Goal: Task Accomplishment & Management: Manage account settings

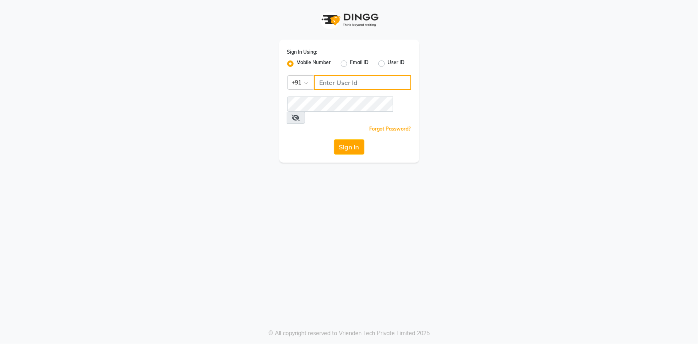
click at [341, 84] on input "Username" at bounding box center [362, 82] width 97 height 15
type input "9111007022"
click at [356, 139] on button "Sign In" at bounding box center [349, 146] width 30 height 15
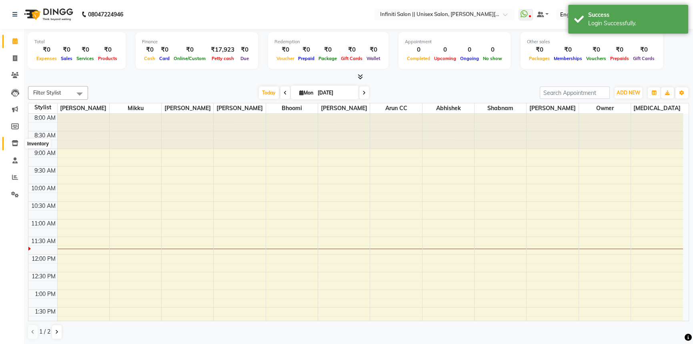
click at [16, 144] on icon at bounding box center [15, 143] width 7 height 6
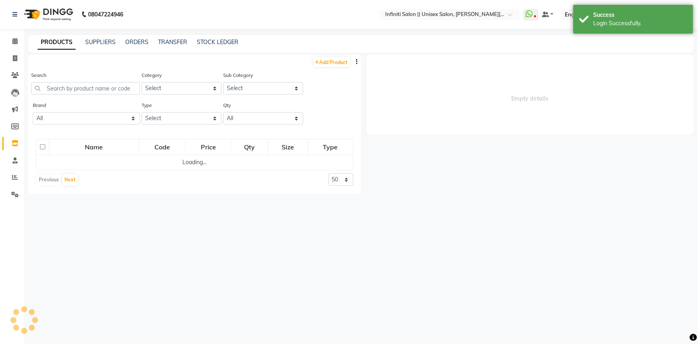
select select
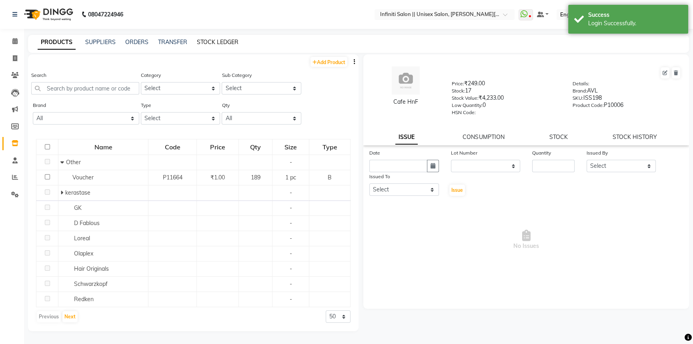
click at [214, 38] on link "STOCK LEDGER" at bounding box center [218, 41] width 42 height 7
select select "all"
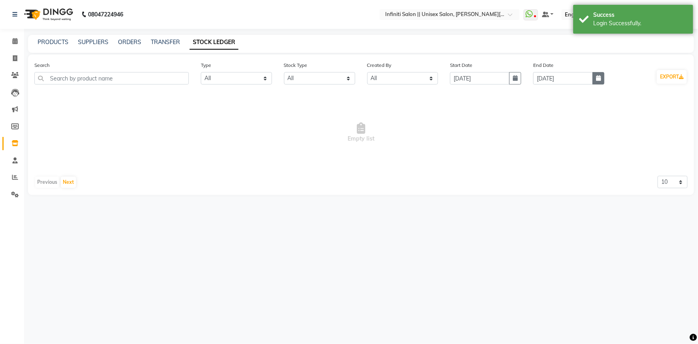
click at [596, 80] on icon "button" at bounding box center [598, 78] width 5 height 6
select select "9"
select select "2025"
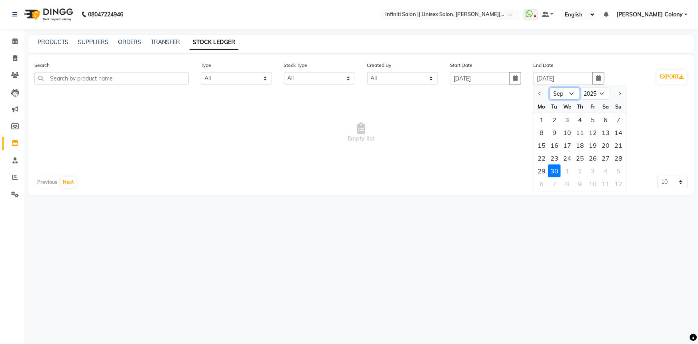
click at [562, 90] on select "Jan Feb Mar Apr May Jun [DATE] Aug Sep Oct Nov Dec" at bounding box center [565, 94] width 30 height 12
select select "8"
click at [550, 88] on select "Jan Feb Mar Apr May Jun [DATE] Aug Sep Oct Nov Dec" at bounding box center [565, 94] width 30 height 12
click at [617, 171] on div "31" at bounding box center [618, 170] width 13 height 13
type input "[DATE]"
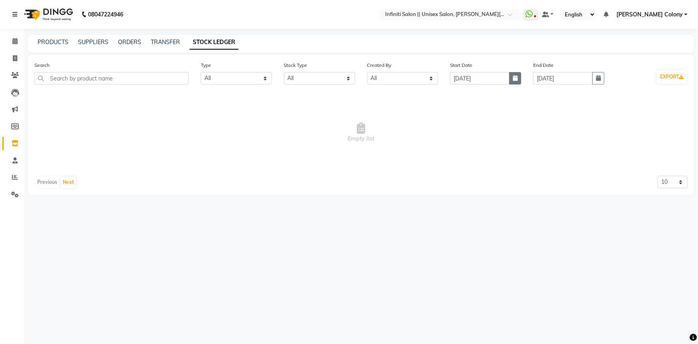
click at [512, 74] on button "button" at bounding box center [515, 78] width 12 height 12
select select "9"
select select "2025"
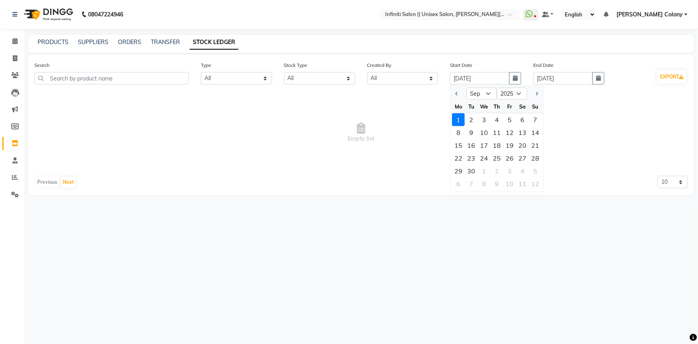
click at [487, 100] on div "We" at bounding box center [484, 106] width 13 height 13
click at [487, 98] on select "Jan Feb Mar Apr May Jun [DATE] Aug Sep Oct Nov Dec" at bounding box center [482, 94] width 30 height 12
select select "8"
click at [467, 88] on select "Jan Feb Mar Apr May Jun [DATE] Aug Sep Oct Nov Dec" at bounding box center [482, 94] width 30 height 12
click at [535, 169] on div "31" at bounding box center [535, 170] width 13 height 13
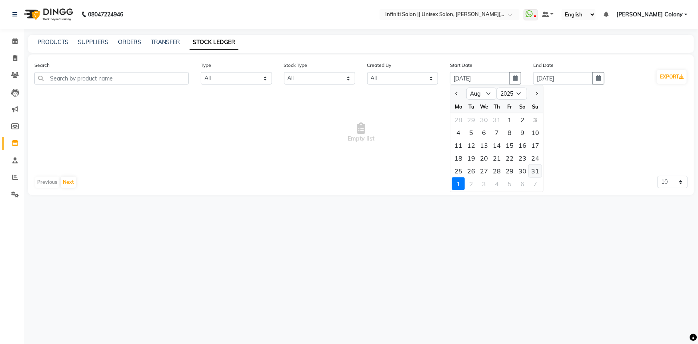
type input "[DATE]"
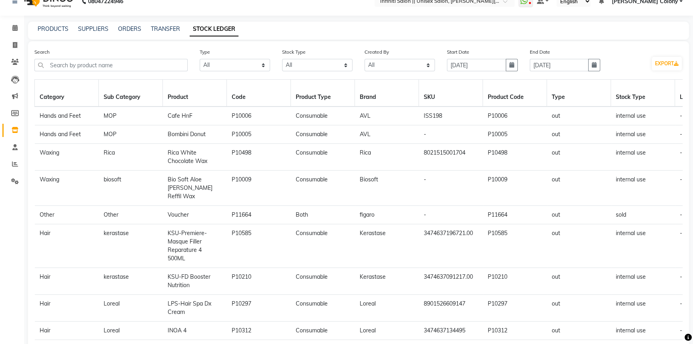
scroll to position [36, 0]
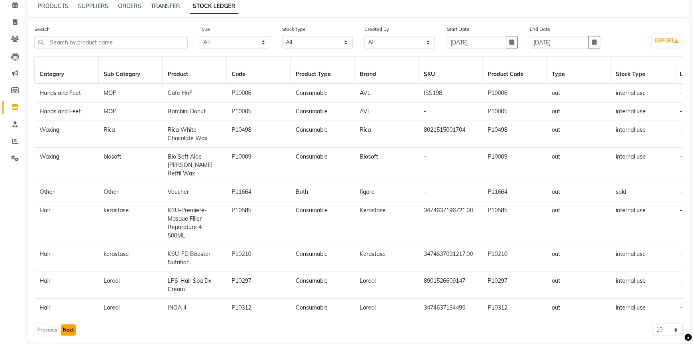
click at [68, 324] on button "Next" at bounding box center [68, 329] width 15 height 11
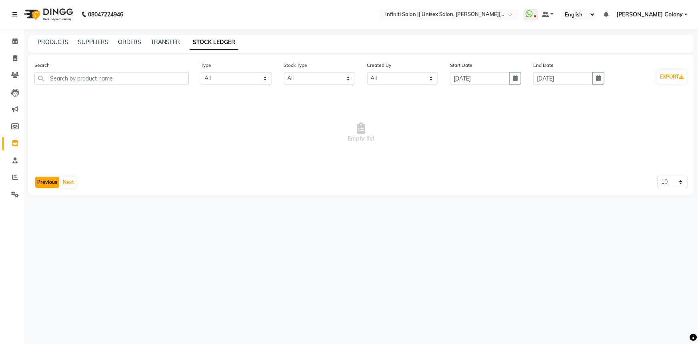
click at [46, 179] on button "Previous" at bounding box center [47, 181] width 24 height 11
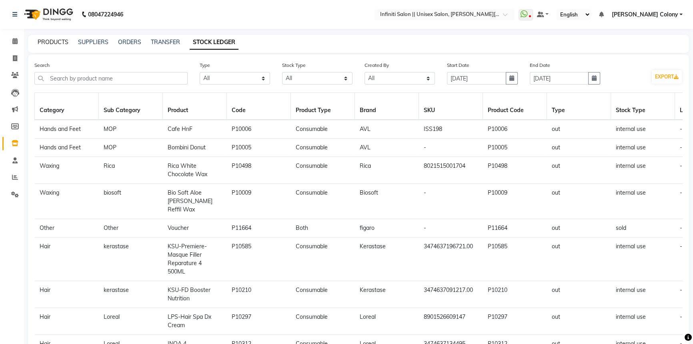
click at [51, 38] on link "PRODUCTS" at bounding box center [53, 41] width 31 height 7
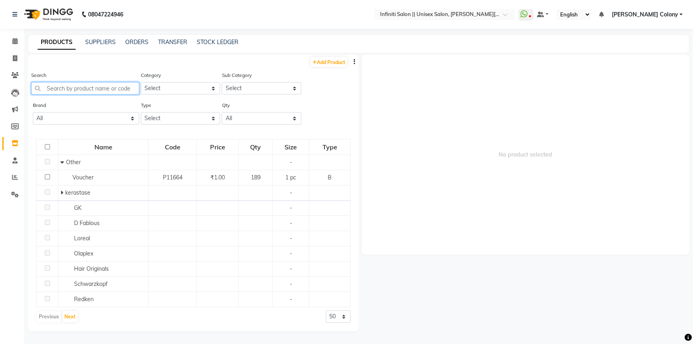
click at [114, 88] on input "text" at bounding box center [85, 88] width 108 height 12
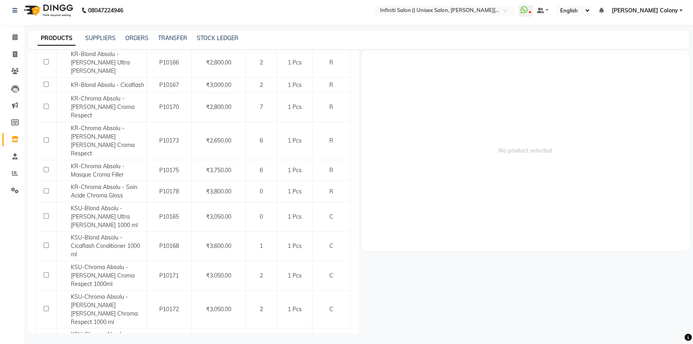
scroll to position [5, 0]
type input "abso"
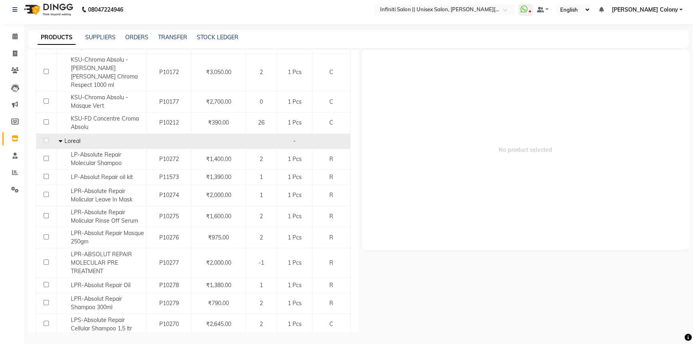
scroll to position [555, 0]
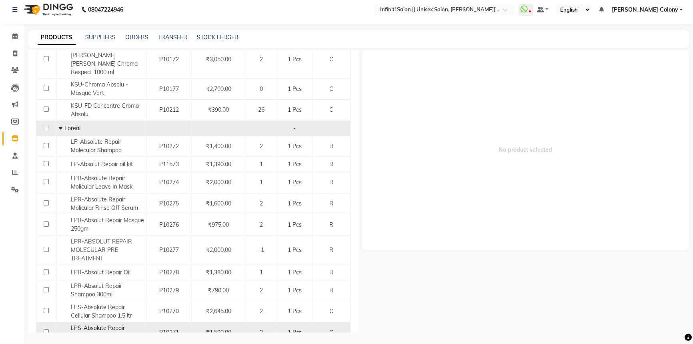
click at [46, 329] on input "checkbox" at bounding box center [46, 331] width 5 height 5
checkbox input "true"
select select
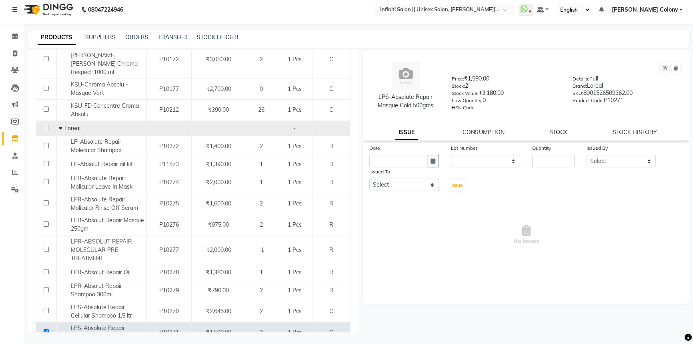
click at [551, 131] on link "STOCK" at bounding box center [558, 131] width 18 height 7
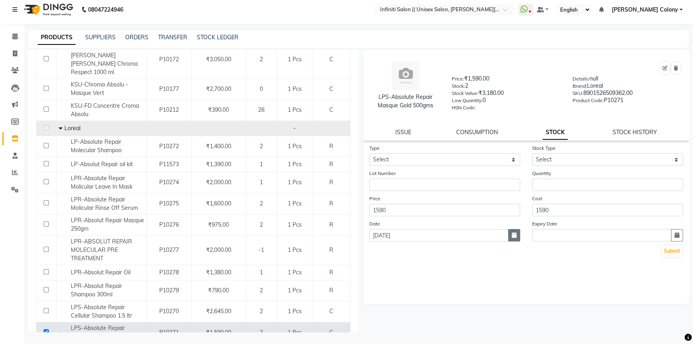
click at [513, 234] on icon "button" at bounding box center [514, 235] width 5 height 6
select select "9"
select select "2025"
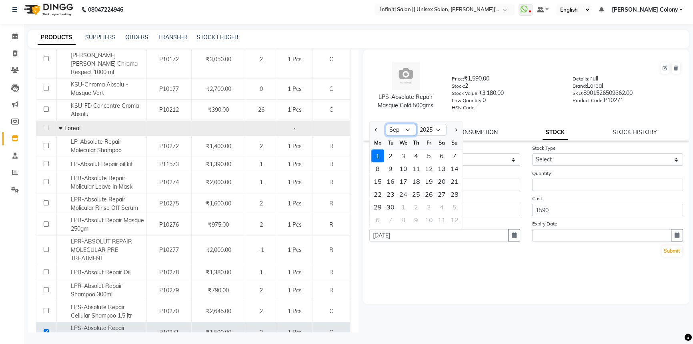
click at [408, 128] on select "Jan Feb Mar Apr May Jun [DATE] Aug Sep Oct Nov Dec" at bounding box center [401, 130] width 30 height 12
select select "8"
click at [386, 126] on select "Jan Feb Mar Apr May Jun [DATE] Aug Sep Oct Nov Dec" at bounding box center [401, 130] width 30 height 12
click at [451, 206] on div "31" at bounding box center [454, 206] width 13 height 13
type input "[DATE]"
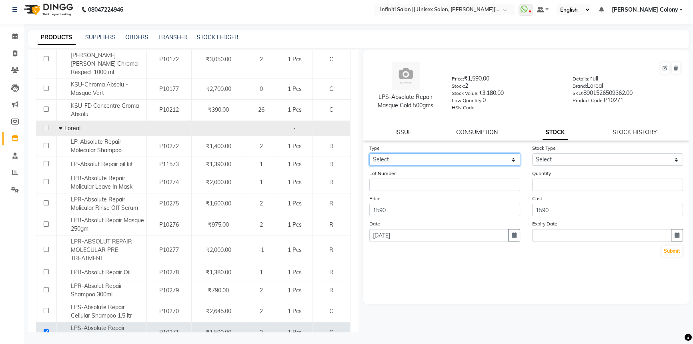
click at [514, 164] on select "Select In Out" at bounding box center [444, 159] width 151 height 12
select select "out"
click at [369, 154] on select "Select In Out" at bounding box center [444, 159] width 151 height 12
select select
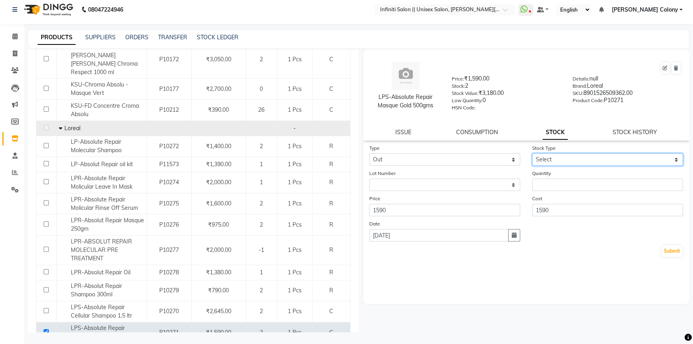
click at [563, 160] on select "Select Internal Use Damaged Expired Adjustment Return Other" at bounding box center [607, 159] width 151 height 12
select select "internal use"
click at [532, 154] on select "Select Internal Use Damaged Expired Adjustment Return Other" at bounding box center [607, 159] width 151 height 12
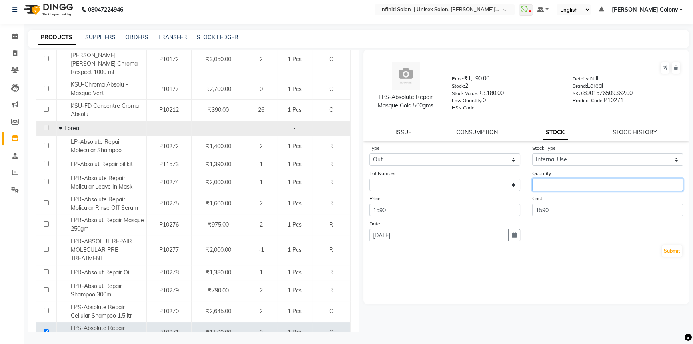
click at [562, 184] on input "number" at bounding box center [607, 184] width 151 height 12
type input "1"
click at [667, 253] on button "Submit" at bounding box center [672, 250] width 20 height 11
select select
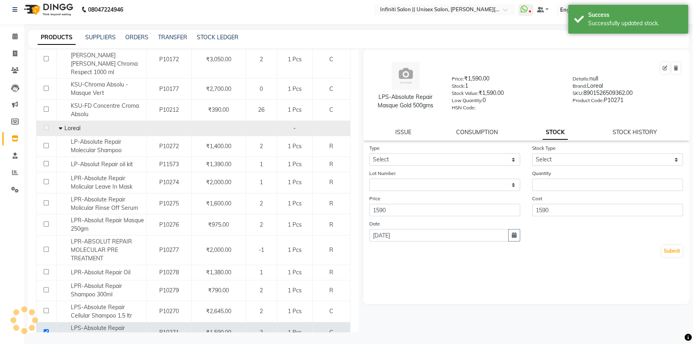
scroll to position [0, 0]
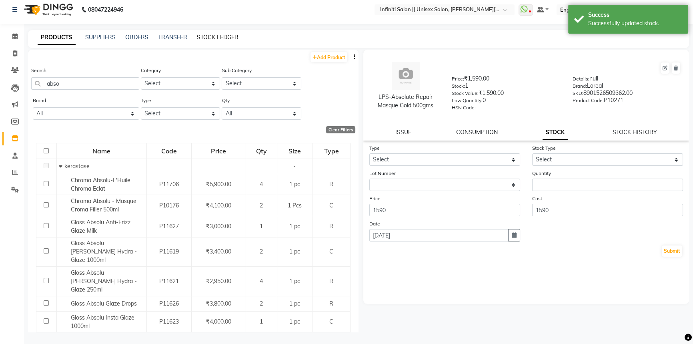
click at [226, 38] on link "STOCK LEDGER" at bounding box center [218, 37] width 42 height 7
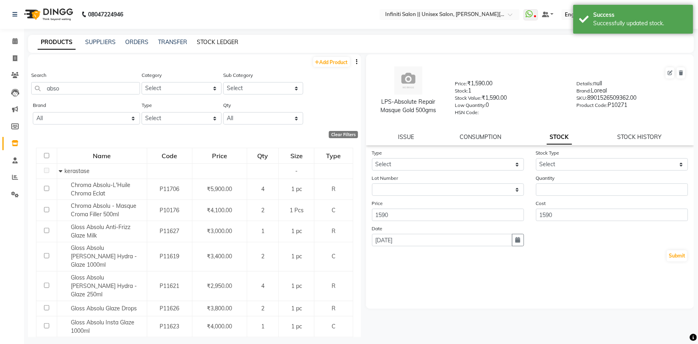
select select "all"
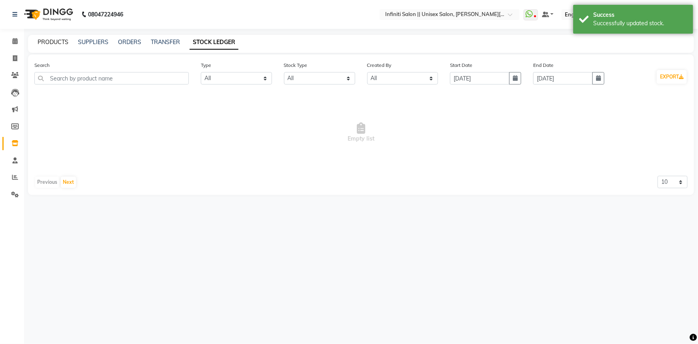
drag, startPoint x: 50, startPoint y: 33, endPoint x: 58, endPoint y: 41, distance: 11.0
click at [56, 38] on div "08047224946 Select Location × Infiniti Salon || Unisex Salon, [PERSON_NAME] Col…" at bounding box center [349, 172] width 698 height 344
click at [59, 41] on link "PRODUCTS" at bounding box center [53, 41] width 31 height 7
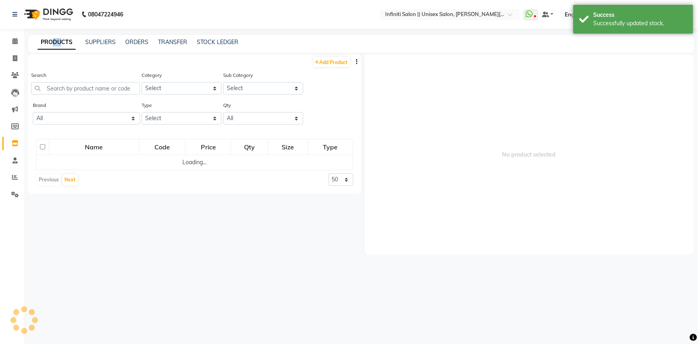
click at [63, 41] on link "PRODUCTS" at bounding box center [57, 42] width 38 height 14
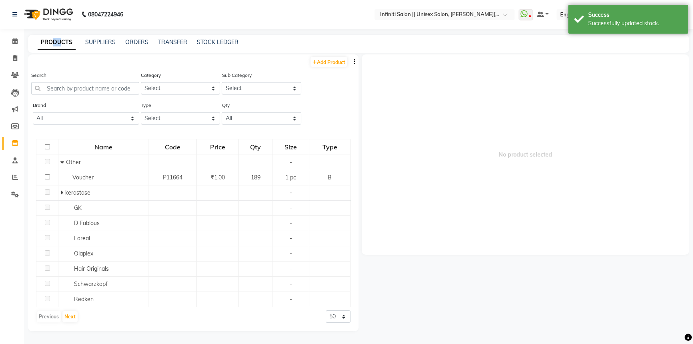
click at [56, 41] on link "PRODUCTS" at bounding box center [57, 42] width 38 height 14
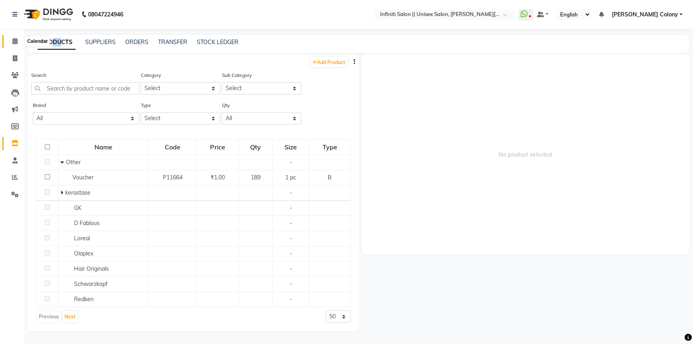
click at [16, 38] on icon at bounding box center [14, 41] width 5 height 6
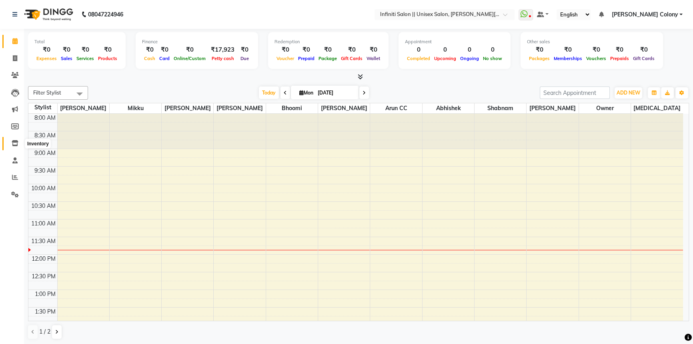
click at [12, 144] on icon at bounding box center [15, 143] width 7 height 6
